Goal: Transaction & Acquisition: Purchase product/service

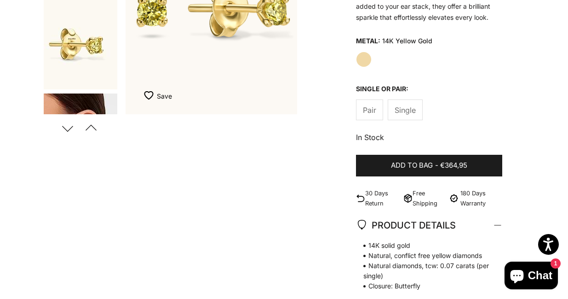
scroll to position [203, 0]
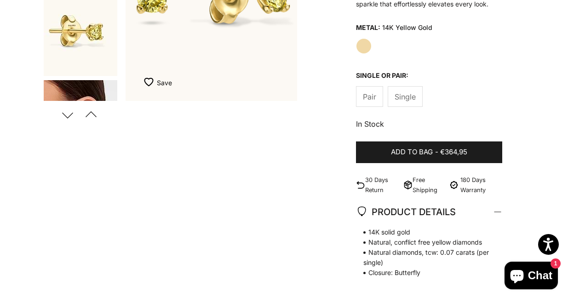
click at [80, 84] on img "Go to item 3" at bounding box center [81, 125] width 74 height 91
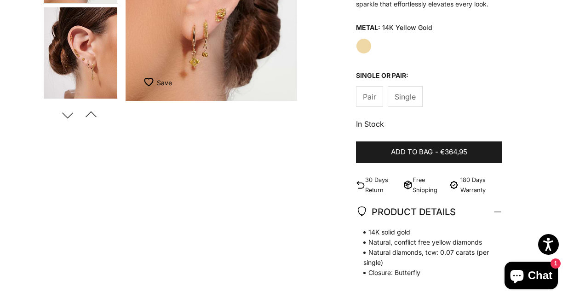
scroll to position [168, 0]
click at [80, 84] on img "Go to item 4" at bounding box center [81, 52] width 74 height 91
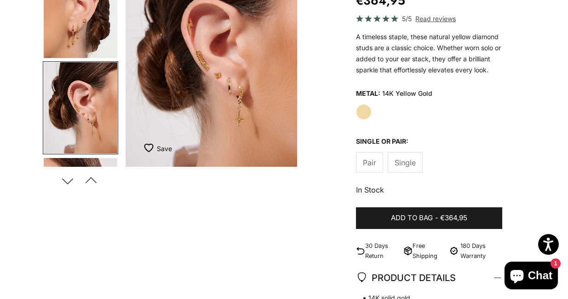
scroll to position [135, 0]
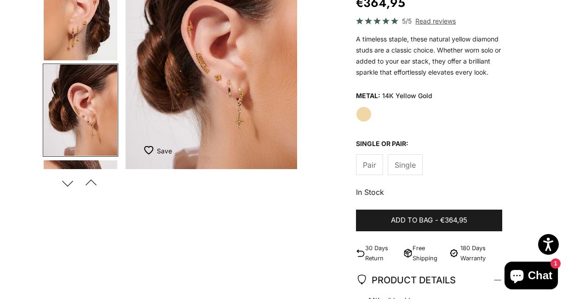
click at [238, 90] on img "Item 4 of 11" at bounding box center [212, 63] width 172 height 212
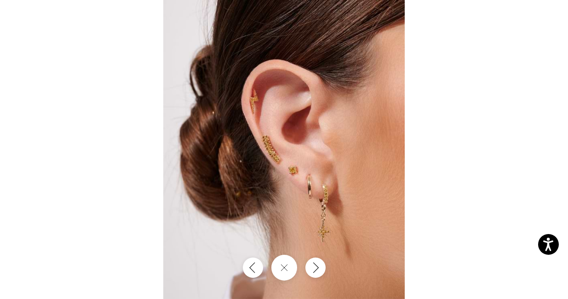
click at [301, 176] on img at bounding box center [284, 149] width 242 height 299
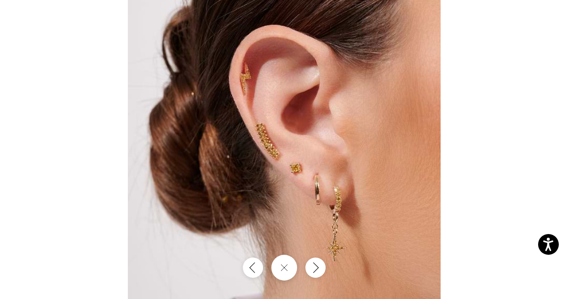
click at [301, 176] on img at bounding box center [284, 141] width 313 height 387
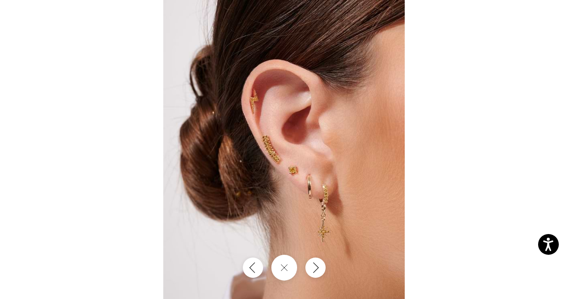
click at [301, 176] on img at bounding box center [284, 149] width 242 height 299
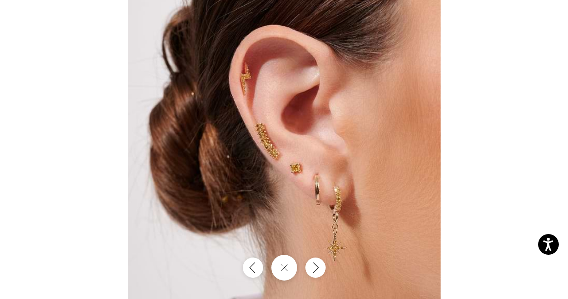
click at [490, 141] on div at bounding box center [284, 149] width 568 height 299
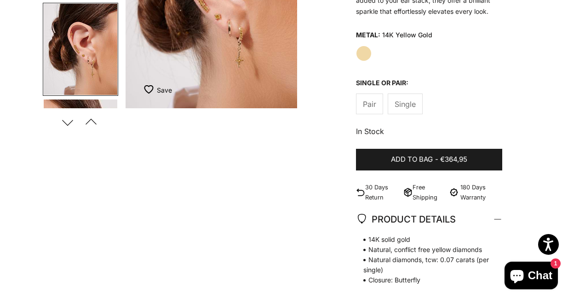
scroll to position [0, 0]
